Goal: Find specific page/section: Find specific page/section

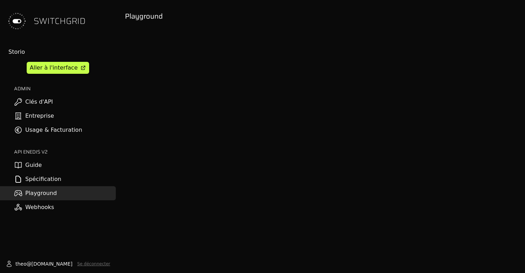
click at [180, 5] on div "SWITCHGRID Storio Aller à l'interface ADMIN Clés d'API Entreprise Usage & Factu…" at bounding box center [262, 136] width 525 height 273
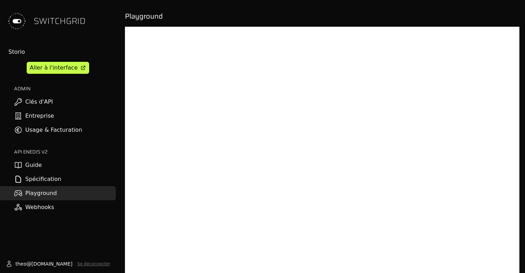
click at [180, 5] on div "SWITCHGRID Storio Aller à l'interface ADMIN Clés d'API Entreprise Usage & Factu…" at bounding box center [262, 136] width 525 height 273
click at [158, 6] on div "SWITCHGRID Storio Aller à l'interface ADMIN Clés d'API Entreprise Usage & Factu…" at bounding box center [262, 136] width 525 height 273
click at [61, 69] on div "Aller à l'interface" at bounding box center [54, 68] width 48 height 8
